Goal: Navigation & Orientation: Find specific page/section

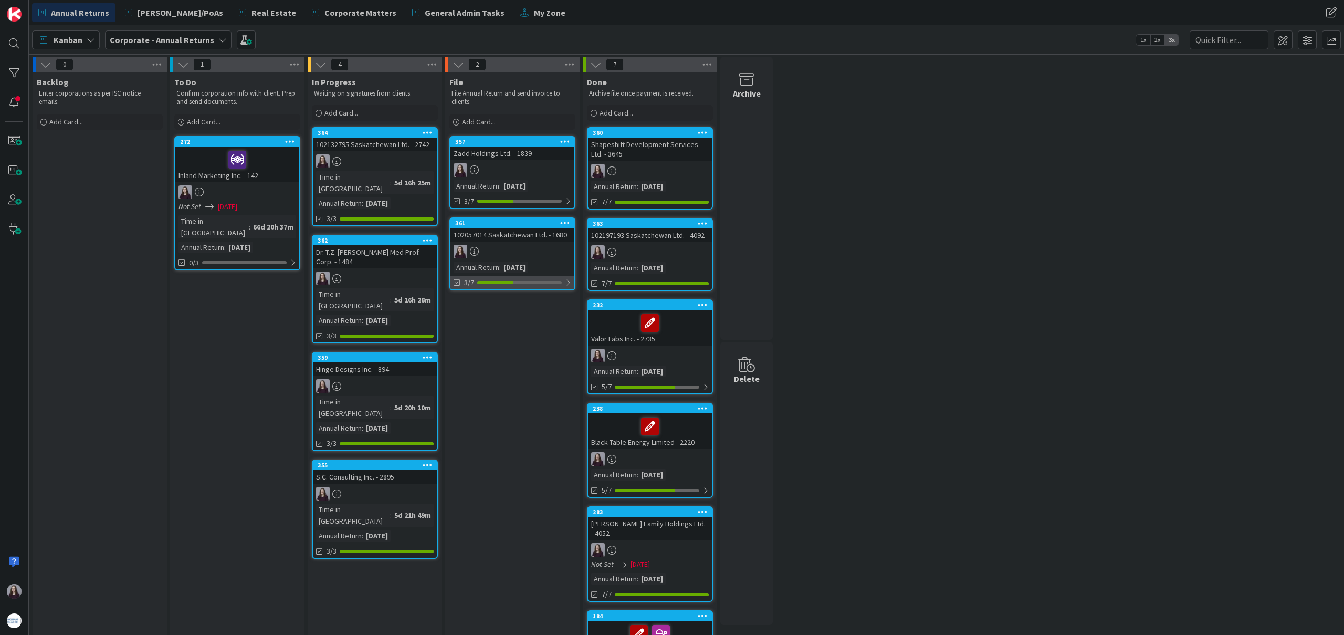
click at [566, 282] on div at bounding box center [568, 282] width 6 height 8
click at [456, 307] on icon at bounding box center [458, 308] width 8 height 8
click at [458, 307] on icon at bounding box center [458, 308] width 8 height 8
click at [457, 308] on icon at bounding box center [458, 308] width 8 height 8
click at [456, 307] on icon at bounding box center [458, 308] width 8 height 8
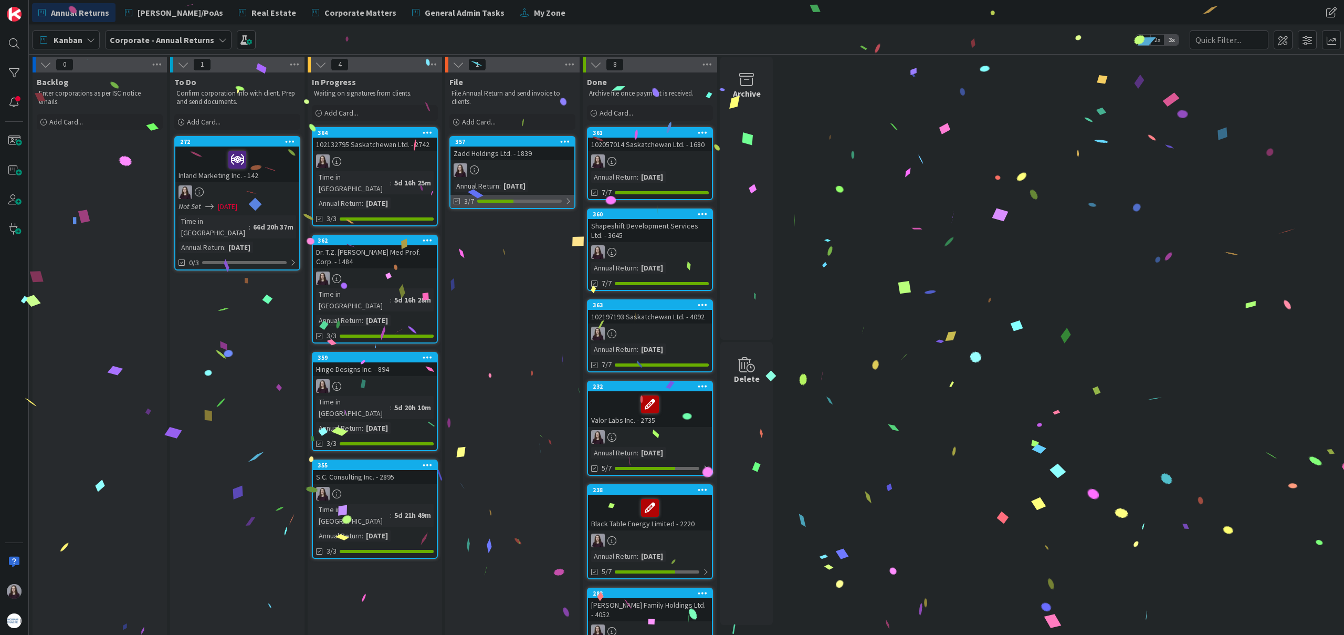
click at [565, 199] on div at bounding box center [568, 201] width 6 height 8
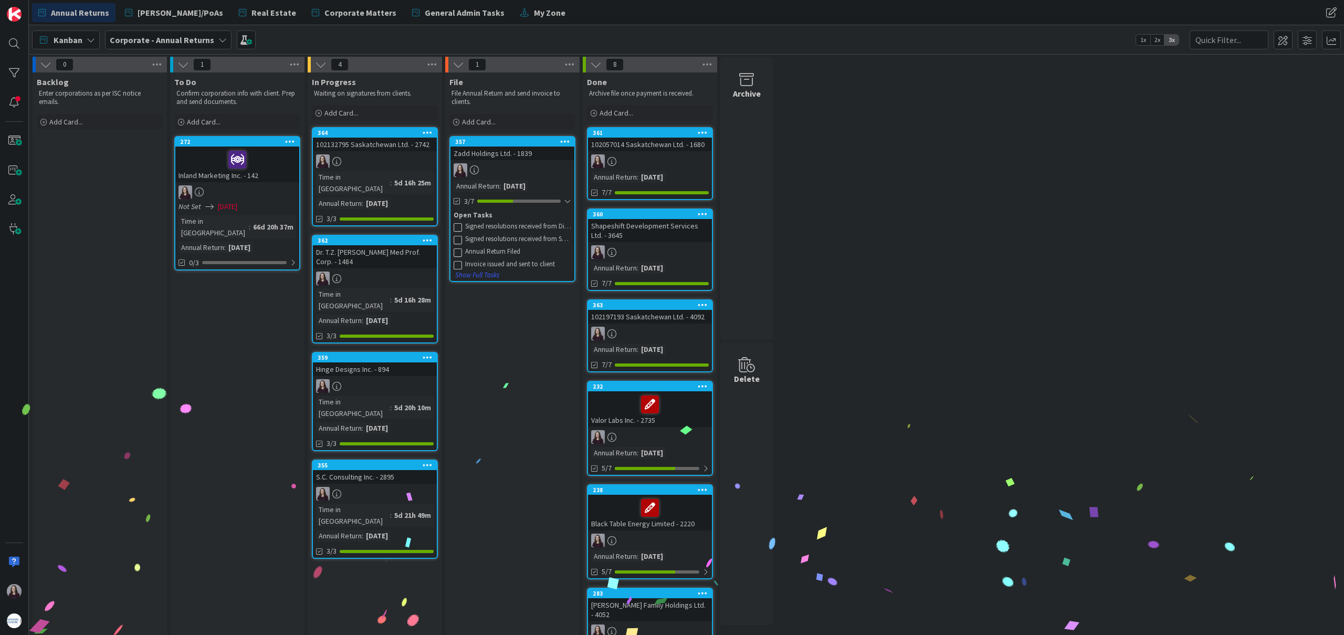
click at [459, 224] on icon at bounding box center [458, 227] width 8 height 8
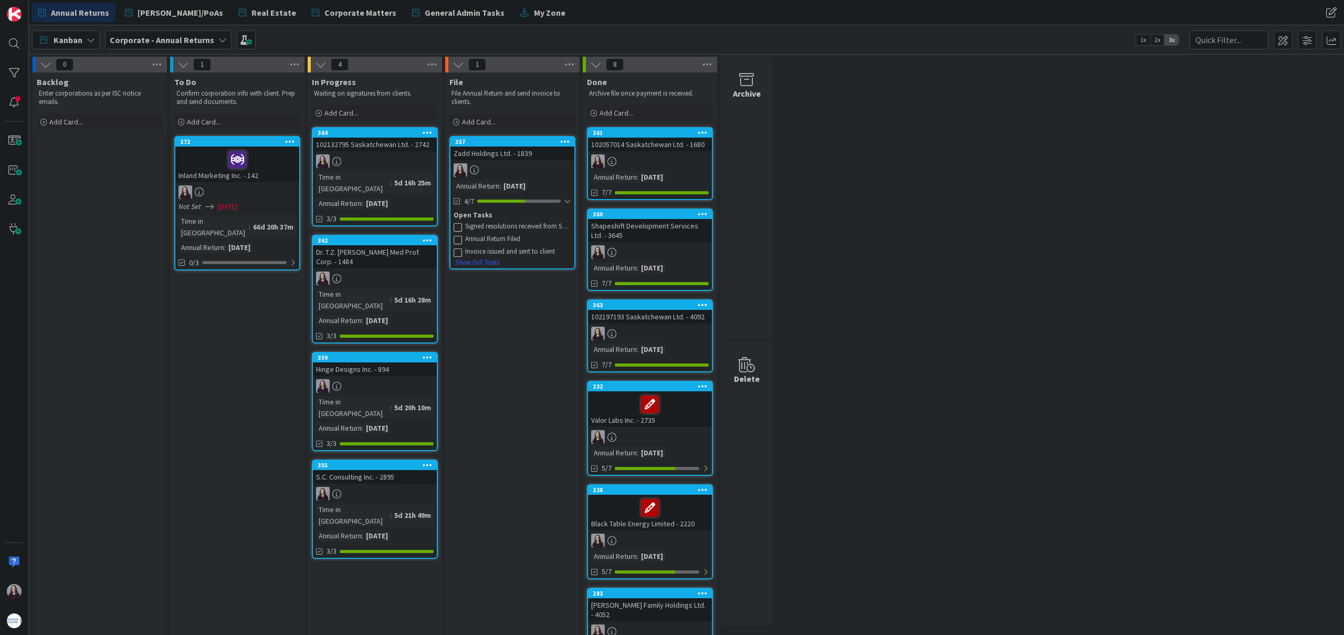
click at [456, 236] on icon at bounding box center [458, 239] width 8 height 8
drag, startPoint x: 458, startPoint y: 227, endPoint x: 456, endPoint y: 236, distance: 9.1
click at [458, 228] on icon at bounding box center [458, 227] width 8 height 8
click at [456, 236] on button "Show Full Tasks" at bounding box center [477, 237] width 45 height 12
click at [460, 237] on button "Hide Full Tasks" at bounding box center [476, 237] width 42 height 12
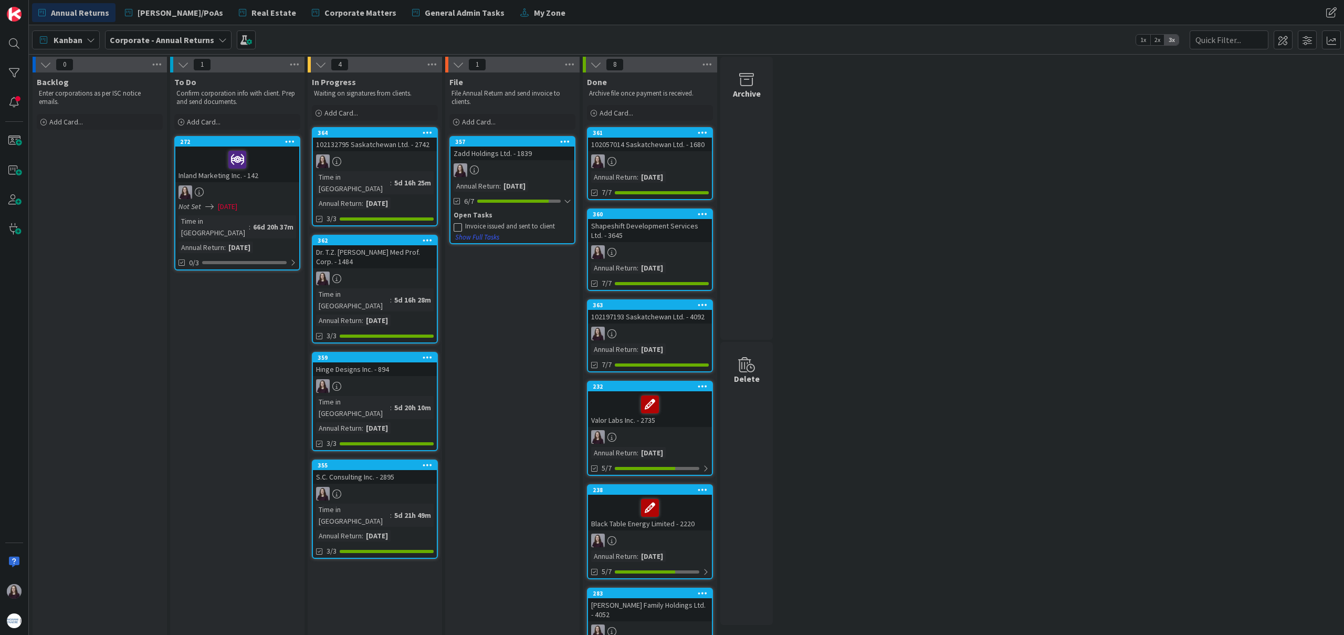
click at [457, 229] on icon at bounding box center [458, 227] width 8 height 8
click at [567, 199] on div at bounding box center [524, 200] width 94 height 3
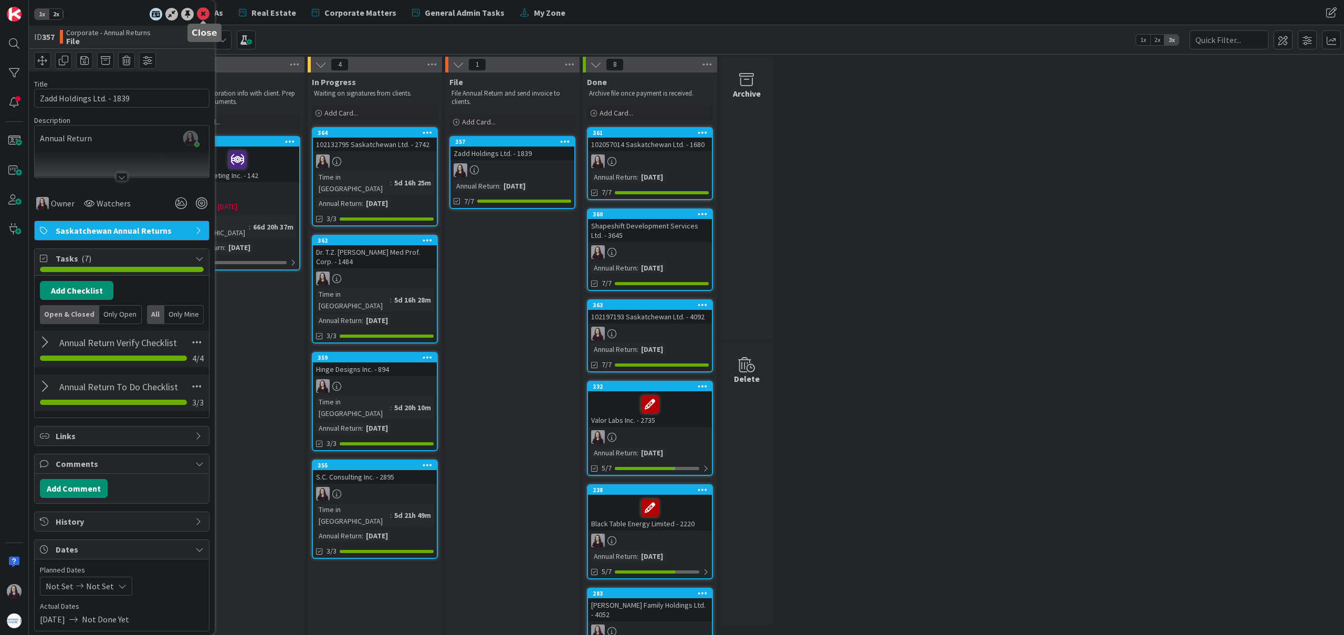
click at [203, 14] on icon at bounding box center [203, 14] width 13 height 13
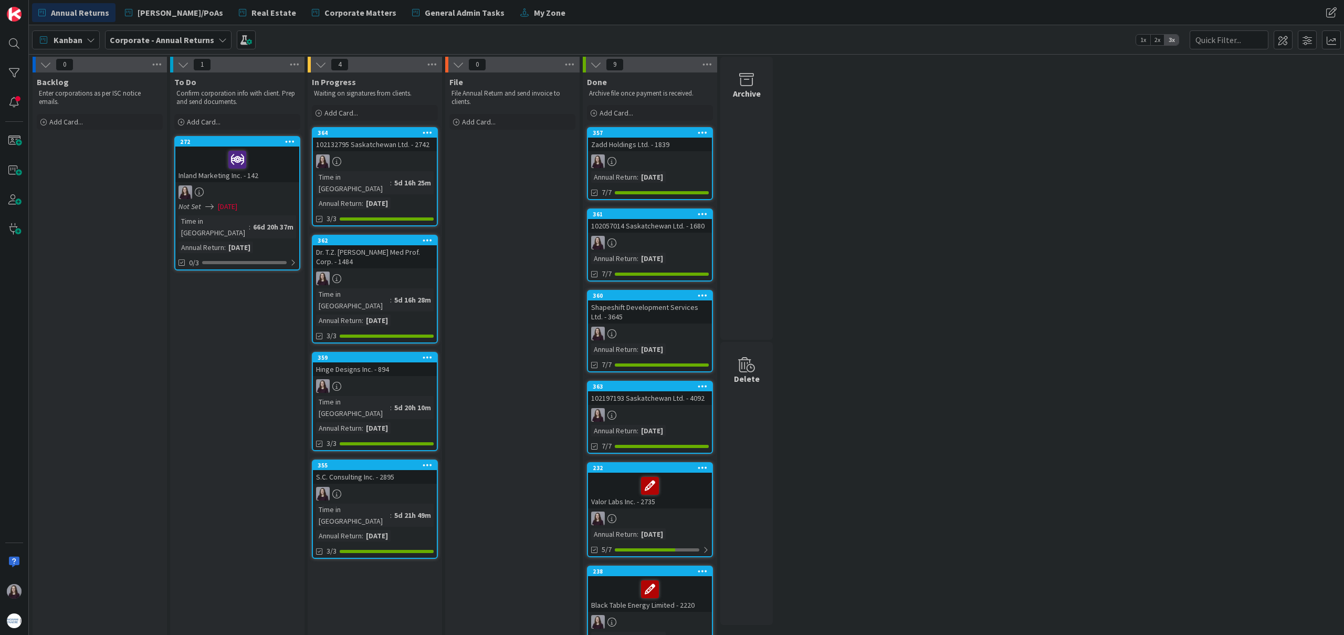
drag, startPoint x: 524, startPoint y: 144, endPoint x: 565, endPoint y: 1, distance: 149.2
